Goal: Transaction & Acquisition: Obtain resource

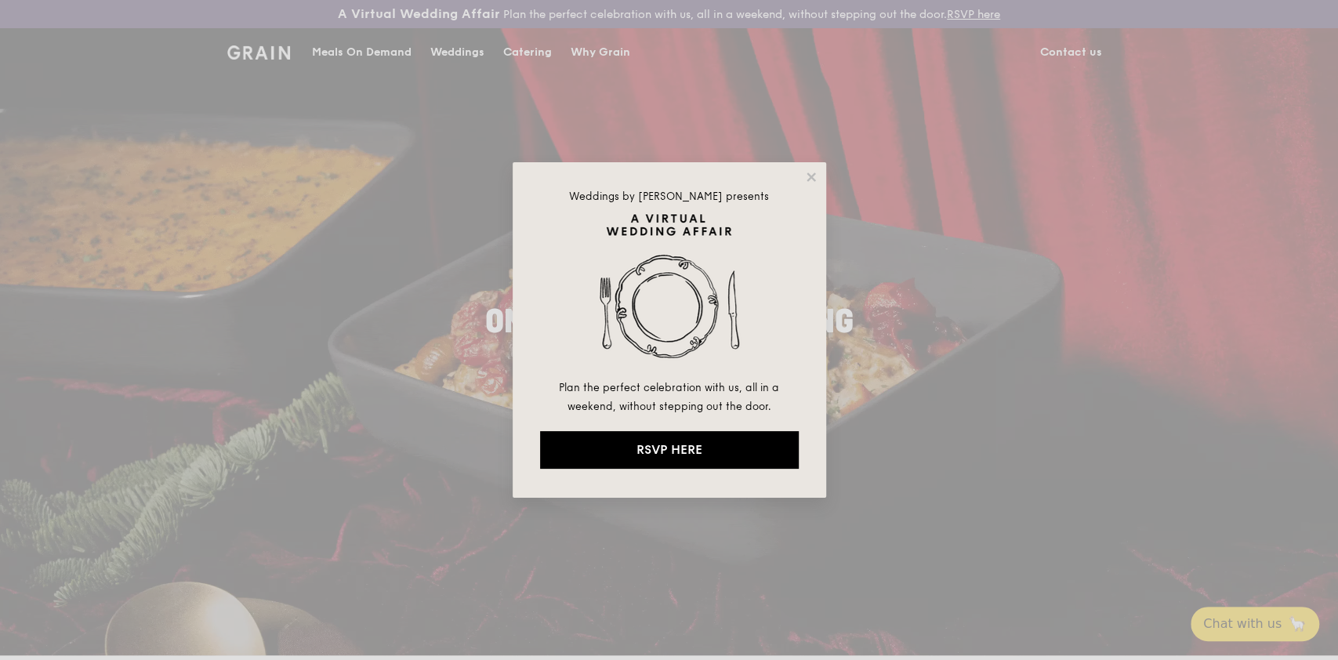
click at [517, 56] on div "Weddings by [PERSON_NAME] presents Plan the perfect celebration with us, all in…" at bounding box center [669, 330] width 1338 height 660
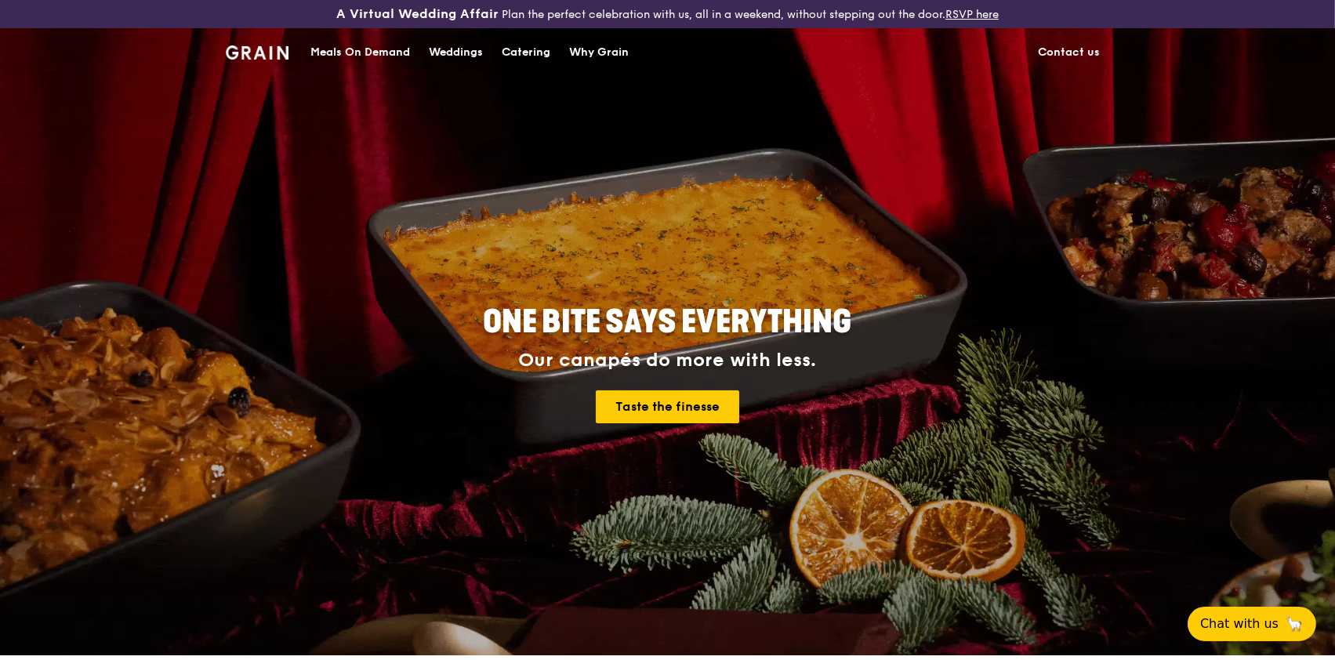
click at [517, 53] on div "Catering" at bounding box center [526, 52] width 49 height 47
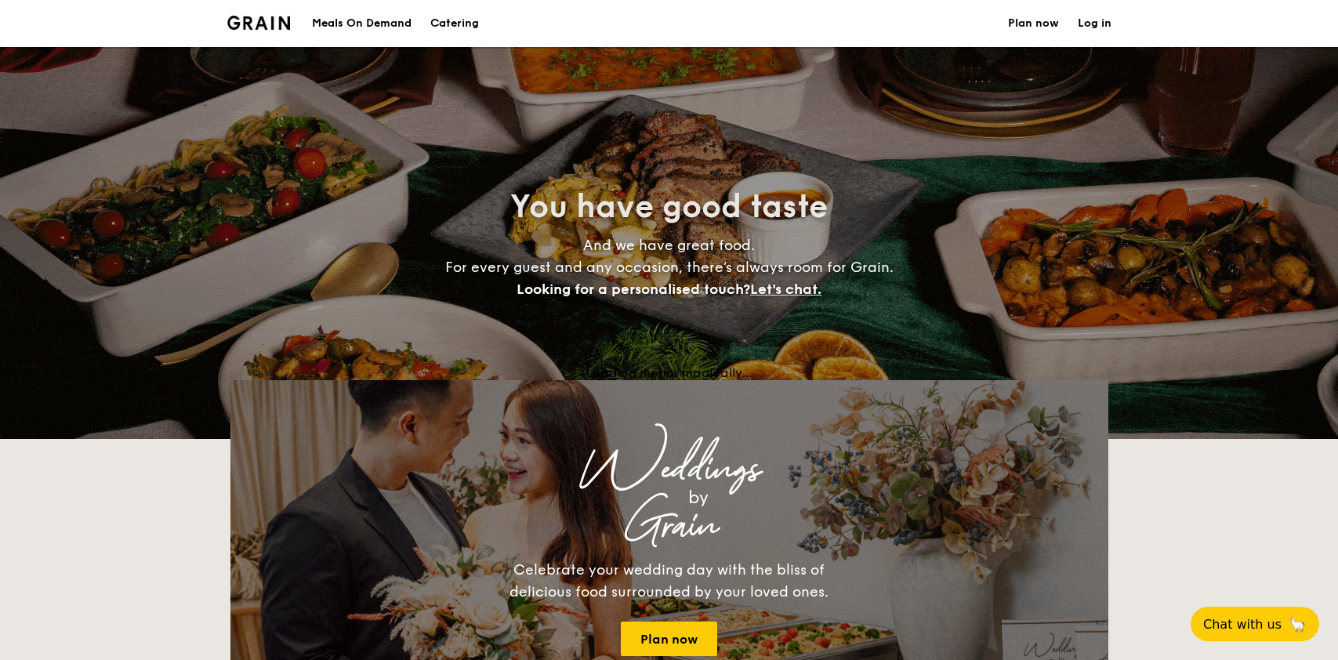
select select
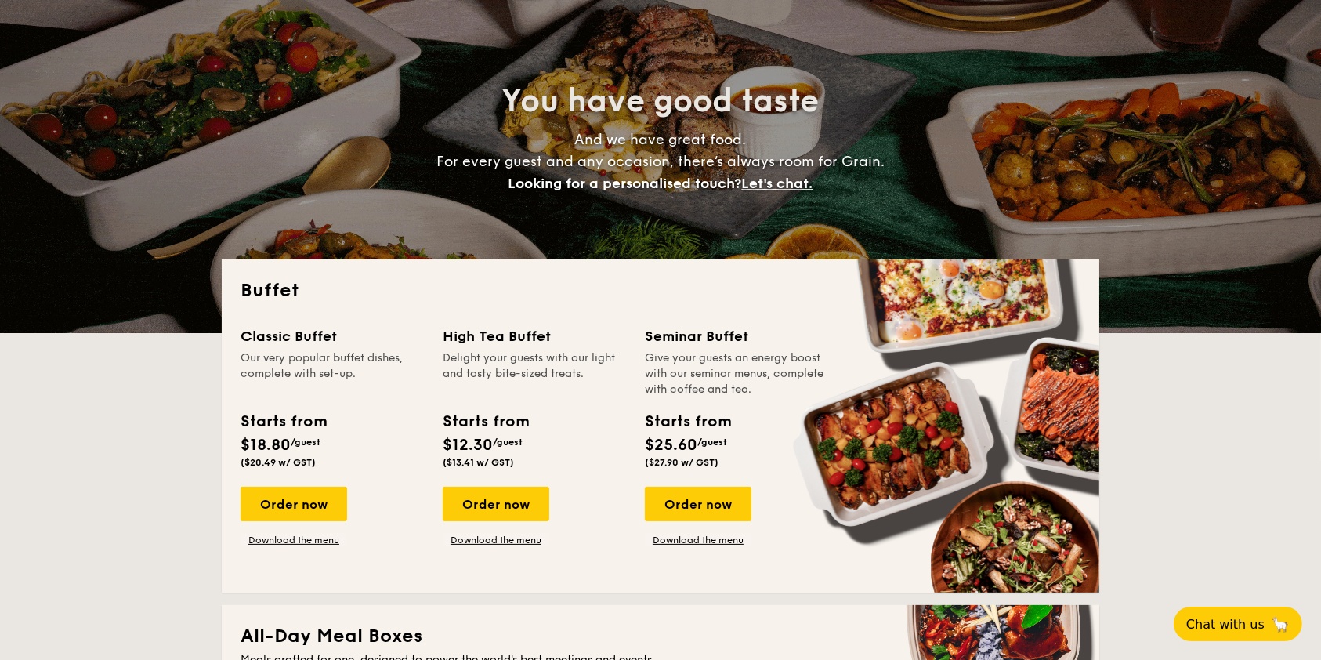
scroll to position [313, 0]
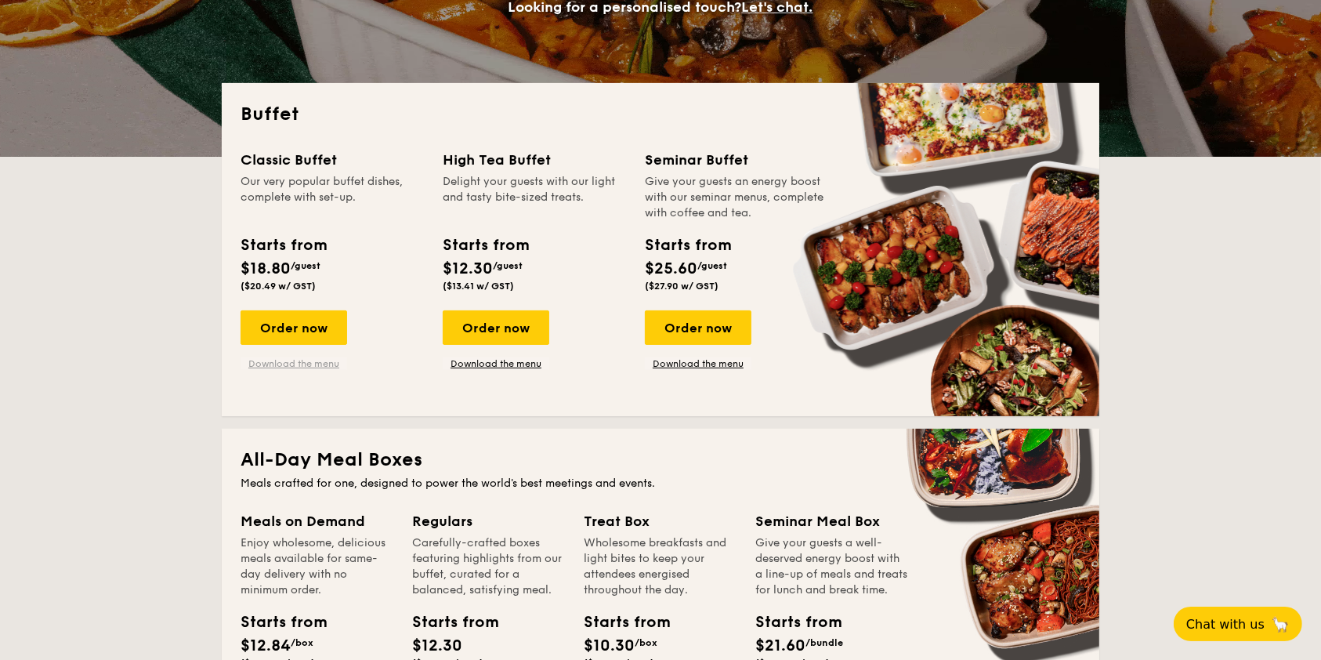
click at [288, 361] on link "Download the menu" at bounding box center [294, 363] width 107 height 13
